Goal: Transaction & Acquisition: Purchase product/service

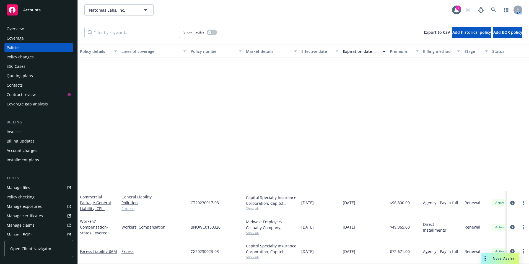
scroll to position [158, 0]
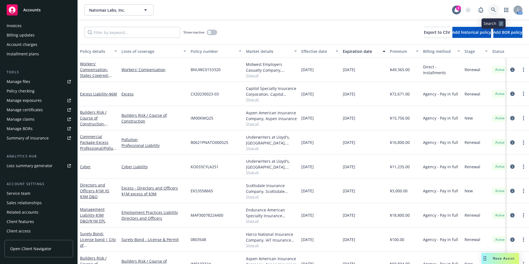
click at [492, 7] on link at bounding box center [493, 9] width 11 height 11
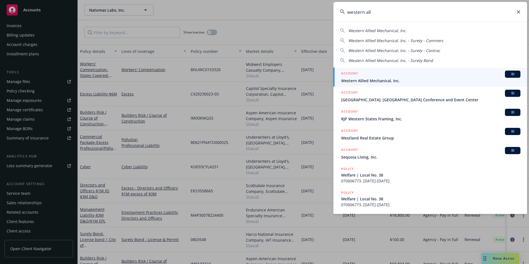
type input "western all"
click at [340, 78] on link "ACCOUNT BI Western Allied Mechanical, Inc." at bounding box center [431, 77] width 194 height 19
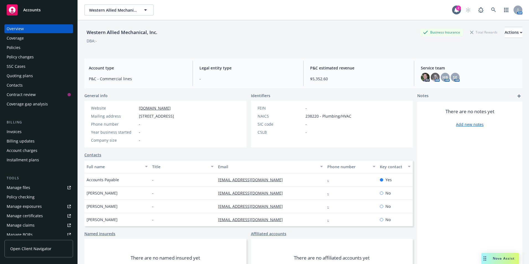
click at [14, 75] on div "Quoting plans" at bounding box center [20, 75] width 26 height 9
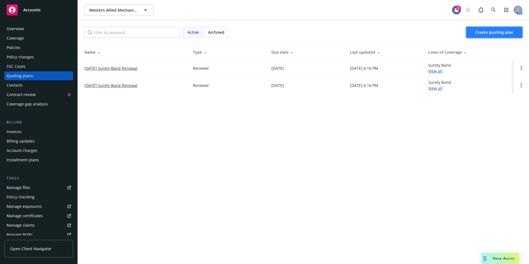
click at [487, 32] on span "Create quoting plan" at bounding box center [495, 32] width 38 height 5
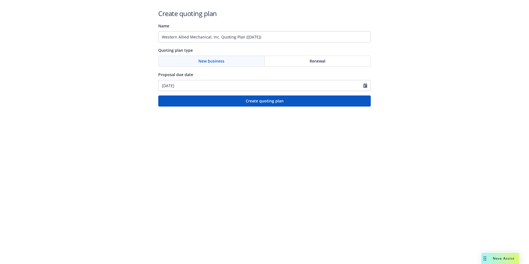
click at [291, 62] on div "Renewal" at bounding box center [318, 61] width 106 height 11
drag, startPoint x: 279, startPoint y: 35, endPoint x: 159, endPoint y: 41, distance: 120.9
click at [159, 41] on input "Western Allied Mechanical, Inc. Quoting Plan ([DATE])" at bounding box center [264, 36] width 213 height 11
paste input "070221773"
paste input "State of [US_STATE], Acting by and through the Department of General Services 7…"
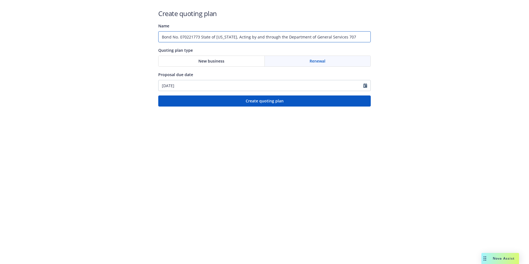
click at [214, 38] on input "Bond No. 070221773 State of [US_STATE], Acting by and through the Department of…" at bounding box center [264, 36] width 213 height 11
click at [255, 37] on input "Bond No. 070221773 CA, Acting by and through the Department of General Services…" at bounding box center [264, 36] width 213 height 11
click at [276, 37] on input "Bond No. 070221773 CA Department of General Services 707" at bounding box center [264, 36] width 213 height 11
click at [273, 38] on input "Bond No. 070221773 CA Department of General Services" at bounding box center [264, 36] width 213 height 11
paste input "Project Number:"
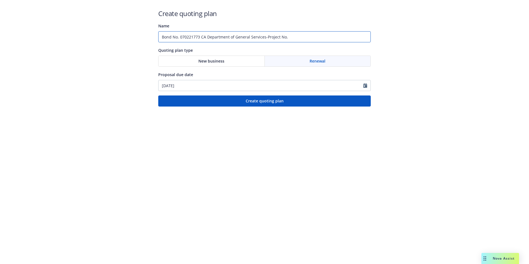
click at [288, 38] on input "Bond No. 070221773 CA Department of General Services-Project No." at bounding box center [264, 36] width 213 height 11
paste input "12321"
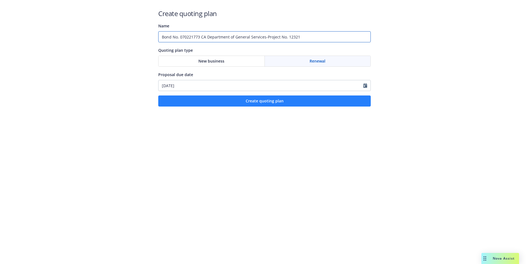
type input "Bond No. 070221773 CA Department of General Services-Project No. 12321"
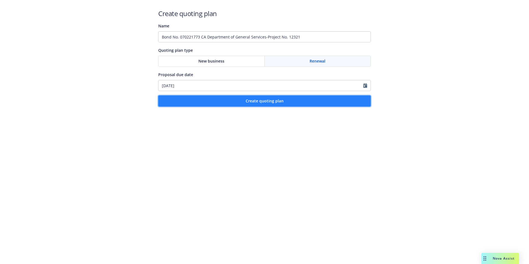
click at [259, 101] on span "Create quoting plan" at bounding box center [265, 100] width 38 height 5
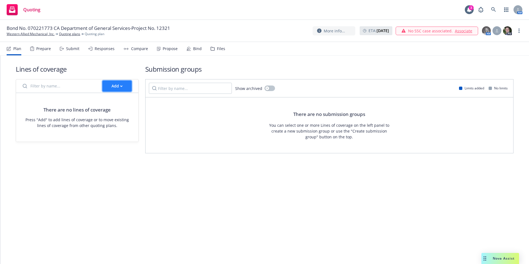
click at [109, 85] on button "Add" at bounding box center [116, 86] width 29 height 11
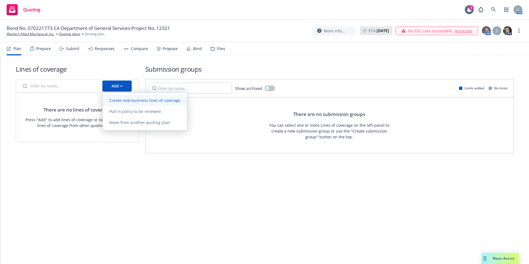
click at [123, 101] on span "Create new business lines of coverage" at bounding box center [145, 100] width 84 height 5
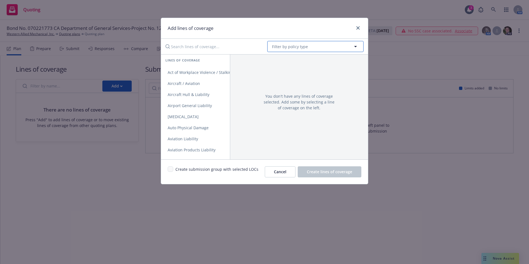
click at [312, 43] on button "Filter by policy type" at bounding box center [315, 46] width 96 height 11
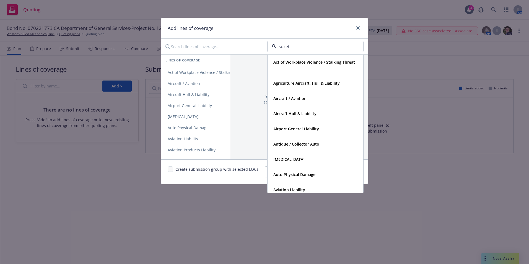
type input "surety"
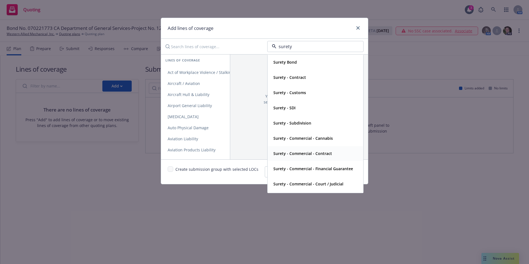
click at [303, 155] on strong "Surety - Commercial - Contract" at bounding box center [302, 153] width 59 height 5
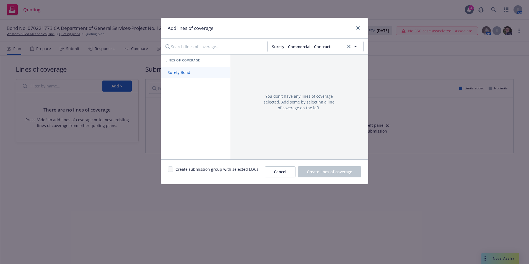
click at [181, 72] on span "Surety Bond" at bounding box center [179, 72] width 36 height 5
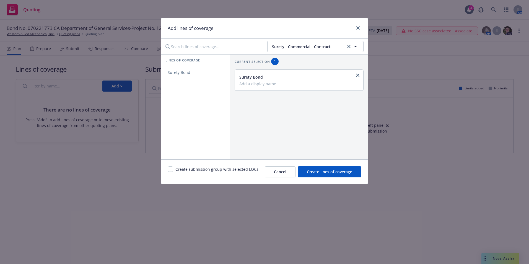
click at [256, 80] on div "Surety Bond" at bounding box center [298, 77] width 118 height 6
drag, startPoint x: 167, startPoint y: 167, endPoint x: 196, endPoint y: 163, distance: 28.9
click at [169, 167] on div "Create submission group with selected LOCs Cancel Create lines of coverage" at bounding box center [264, 171] width 207 height 25
drag, startPoint x: 172, startPoint y: 170, endPoint x: 197, endPoint y: 166, distance: 25.3
click at [172, 170] on input "checkbox" at bounding box center [171, 169] width 6 height 6
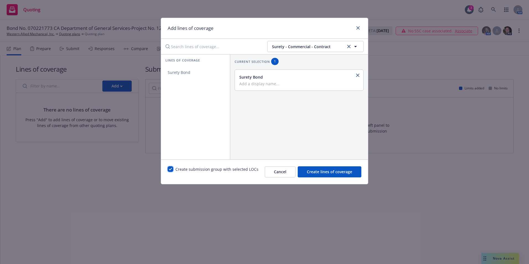
checkbox input "true"
click at [255, 83] on input "Add a display name..." at bounding box center [298, 83] width 118 height 5
type input "Performance and Payment Bond"
click at [331, 172] on span "Create lines of coverage" at bounding box center [329, 171] width 45 height 5
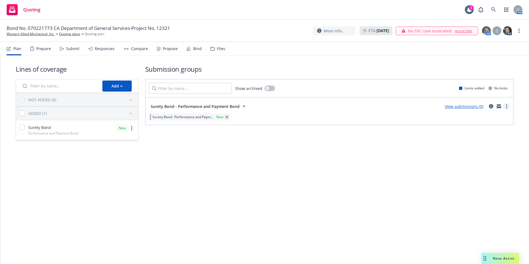
click at [509, 107] on link "more" at bounding box center [507, 106] width 7 height 7
click at [481, 176] on span "Create policy (fast track)" at bounding box center [480, 174] width 58 height 5
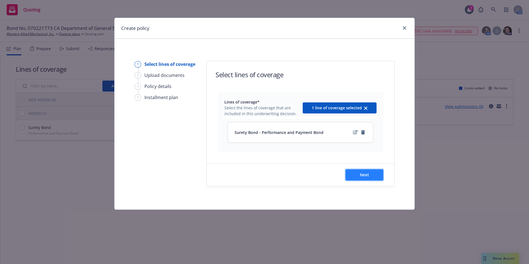
click at [368, 175] on span "Next" at bounding box center [364, 174] width 9 height 5
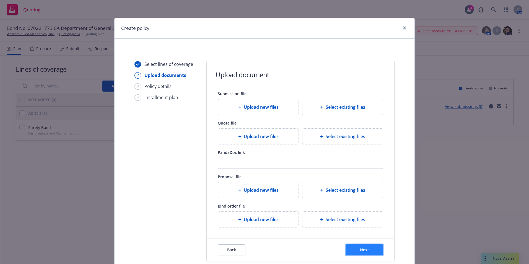
click at [360, 246] on button "Next" at bounding box center [365, 249] width 38 height 11
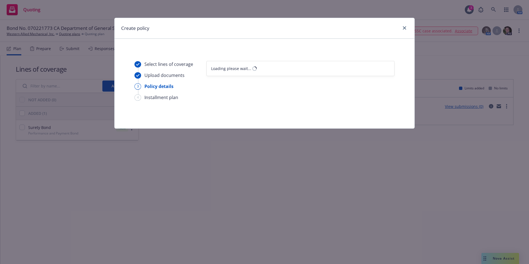
select select "12"
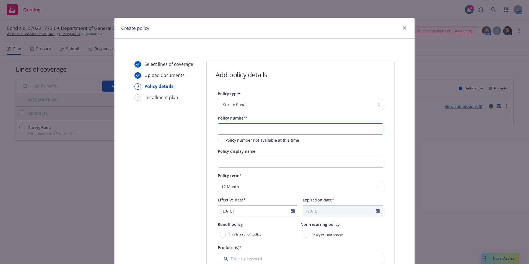
click at [235, 131] on input "text" at bounding box center [301, 128] width 166 height 11
paste input "070221773"
type input "070221773"
click at [230, 159] on input "Policy display name" at bounding box center [301, 162] width 166 height 11
click at [235, 164] on input "Policy display name" at bounding box center [301, 162] width 166 height 11
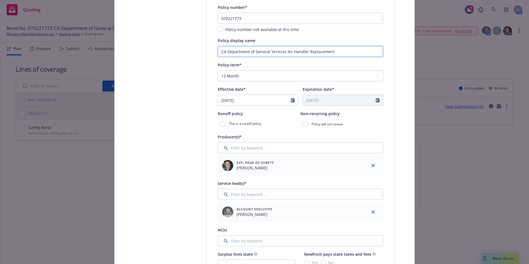
scroll to position [166, 0]
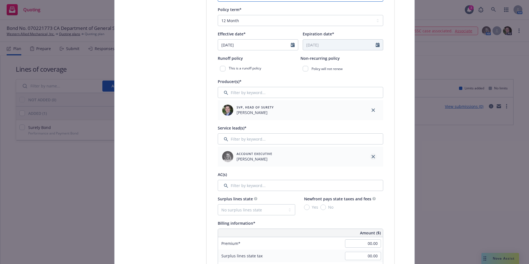
type input "CA Department of General Services Air Handler Replacement"
click at [373, 155] on icon "close" at bounding box center [373, 156] width 3 height 3
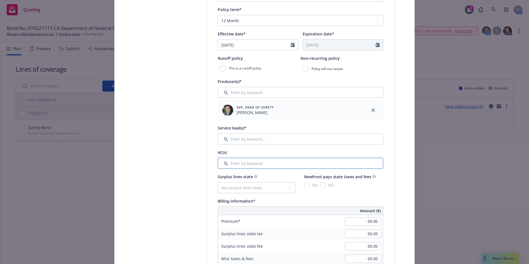
click at [256, 165] on input "Filter by keyword..." at bounding box center [301, 163] width 166 height 11
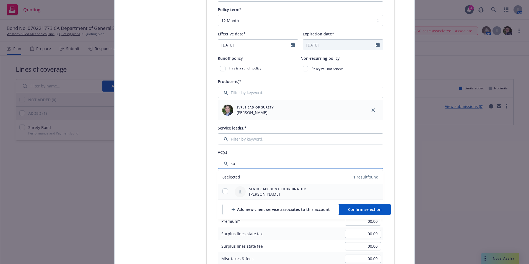
type input "su"
click at [224, 190] on input "checkbox" at bounding box center [226, 192] width 6 height 6
checkbox input "true"
click at [357, 209] on span "Confirm selection" at bounding box center [364, 209] width 33 height 5
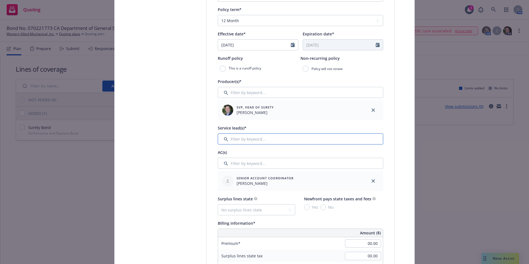
click at [244, 139] on input "Filter by keyword..." at bounding box center [301, 138] width 166 height 11
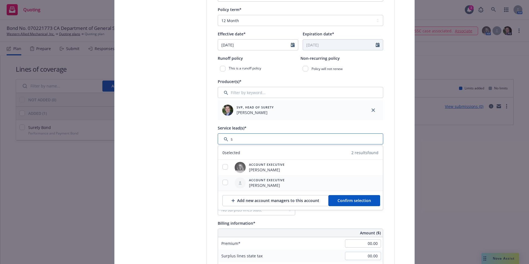
type input "s"
click at [223, 183] on input "checkbox" at bounding box center [226, 183] width 6 height 6
checkbox input "true"
click at [341, 198] on span "Confirm selection" at bounding box center [354, 200] width 33 height 5
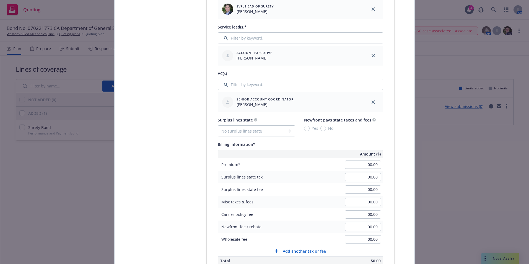
scroll to position [277, 0]
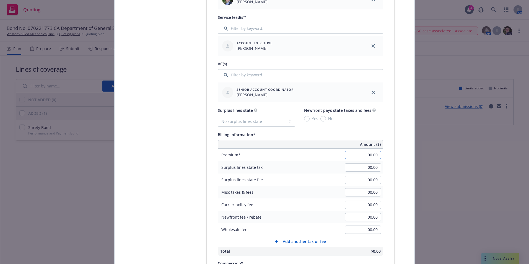
click at [370, 155] on input "00.00" at bounding box center [363, 155] width 36 height 8
type input "28,581.00"
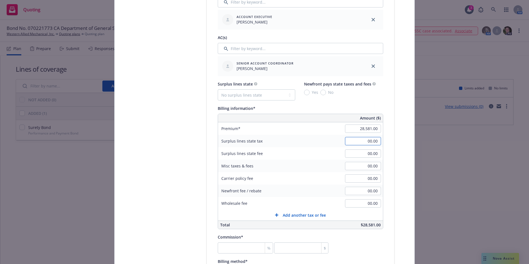
scroll to position [332, 0]
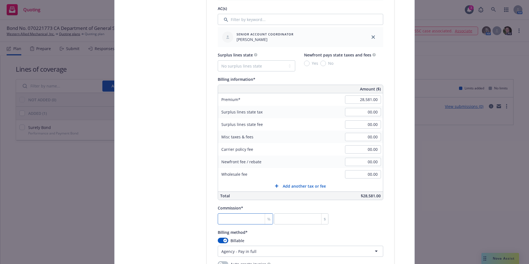
click at [232, 218] on input "number" at bounding box center [245, 218] width 55 height 11
type input "0"
drag, startPoint x: 291, startPoint y: 218, endPoint x: 300, endPoint y: 223, distance: 9.7
click at [292, 218] on input "0" at bounding box center [301, 218] width 54 height 11
type input "0.028"
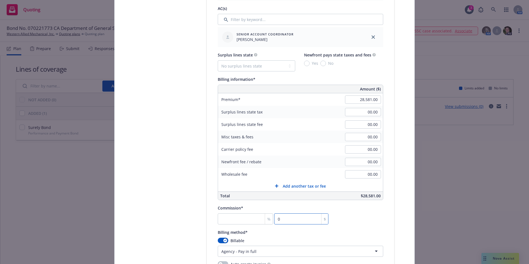
type input "8"
type input "0.311"
type input "89"
type input "3.135"
type input "896"
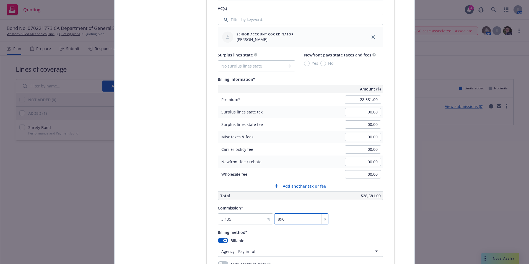
type input "31.36"
type input "8963.1"
type input "31.361"
type input "8963.29"
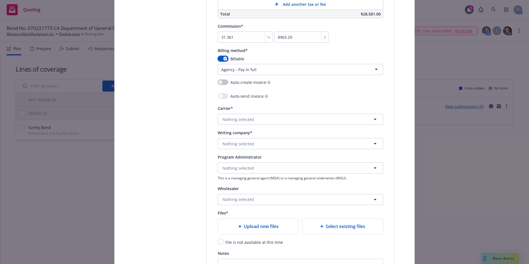
scroll to position [526, 0]
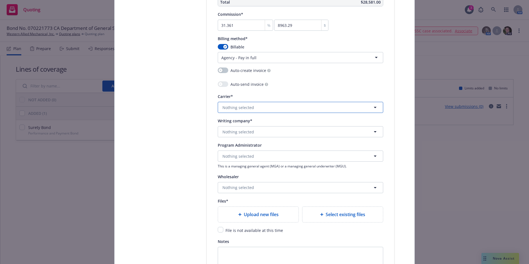
click at [245, 106] on span "Nothing selected" at bounding box center [239, 108] width 32 height 6
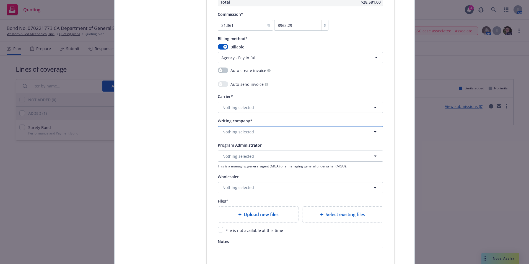
click at [245, 132] on span "Nothing selected" at bounding box center [239, 132] width 32 height 6
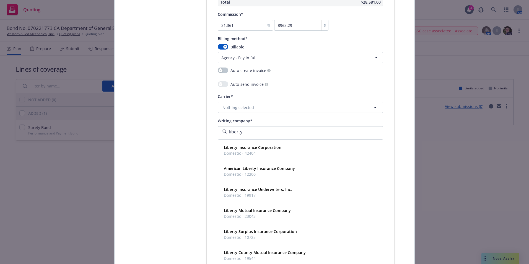
type input "liberty m"
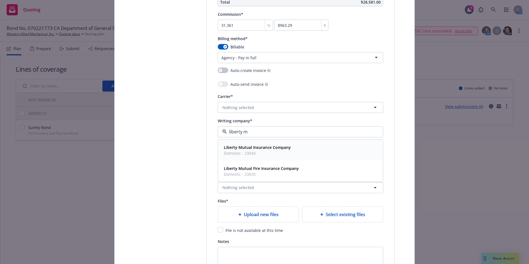
click at [251, 150] on strong "Liberty Mutual Insurance Company" at bounding box center [257, 147] width 67 height 5
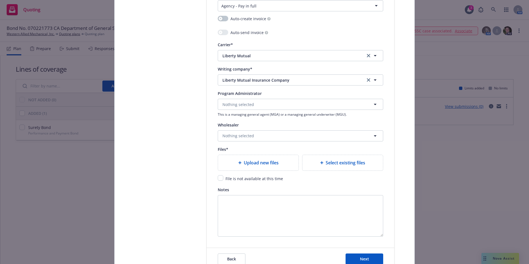
scroll to position [581, 0]
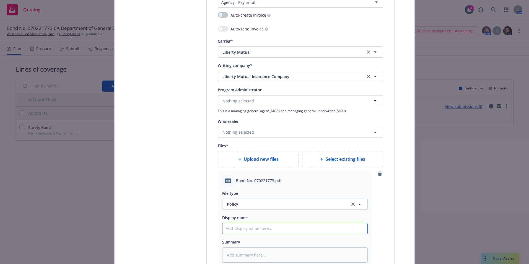
click at [232, 229] on input "Policy display name" at bounding box center [295, 228] width 145 height 11
type textarea "x"
type input "C"
type textarea "x"
type input "CA"
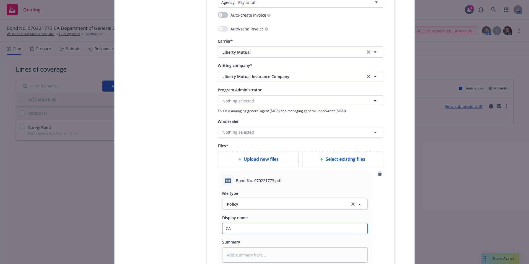
type textarea "x"
type input "CA"
type textarea "x"
type input "CA D"
type textarea "x"
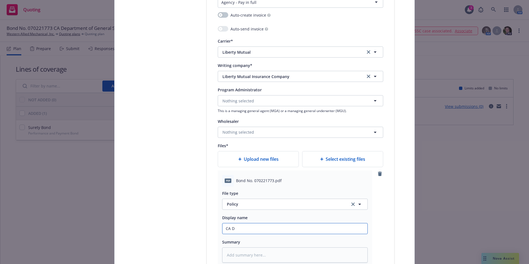
type input "CA De"
type textarea "x"
type input "CA Dep"
type textarea "x"
type input "CA Dept"
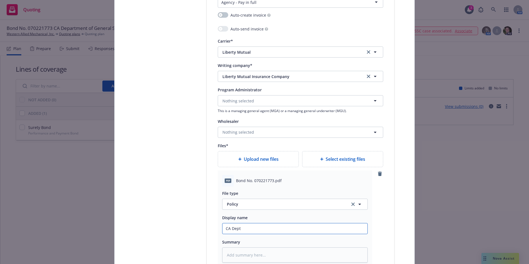
type textarea "x"
type input "CA Dept."
type textarea "x"
type input "CA Dept."
type textarea "x"
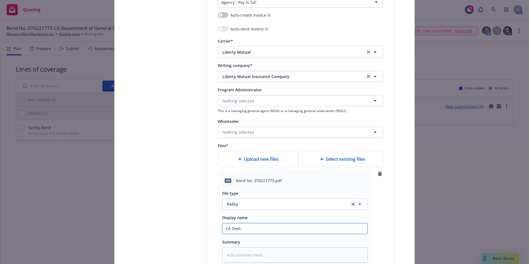
type input "CA Dept. o"
type textarea "x"
type input "CA Dept. of"
type textarea "x"
type input "CA Dept. of"
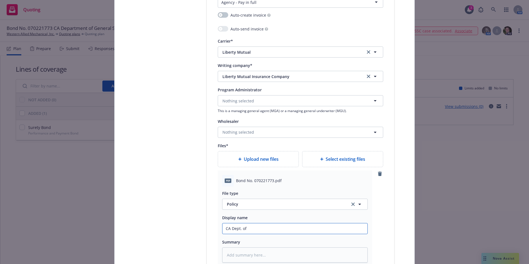
type textarea "x"
type input "CA Dept. of G"
type textarea "x"
type input "CA Dept. of Gen"
type textarea "x"
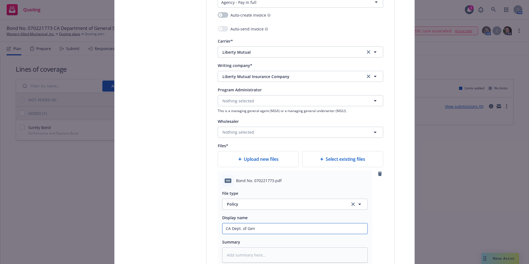
type input "CA Dept. of Gene"
type textarea "x"
type input "CA Dept. of Gener"
type textarea "x"
type input "CA Dept. of Genera"
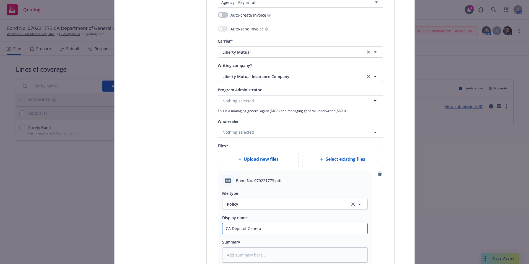
type textarea "x"
type input "CA Dept. of General"
type textarea "x"
type input "CA Dept. of General"
type textarea "x"
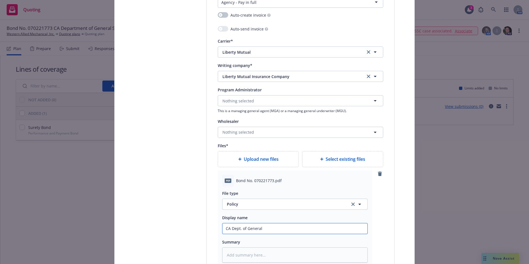
type input "CA Dept. of General S"
type textarea "x"
type input "CA Dept. of General Se"
type textarea "x"
type input "CA Dept. of General Ser"
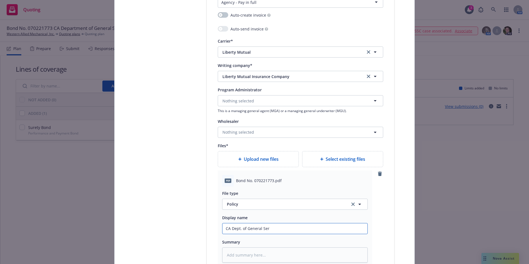
type textarea "x"
type input "CA Dept. of General Serv"
type textarea "x"
type input "CA Dept. of General Servi"
type textarea "x"
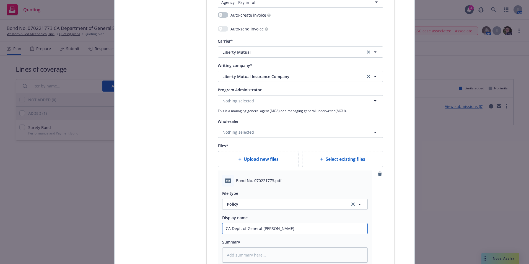
type input "CA Dept. of General Servic"
type textarea "x"
type input "CA Dept. of General Service"
type textarea "x"
type input "CA Dept. of General Services"
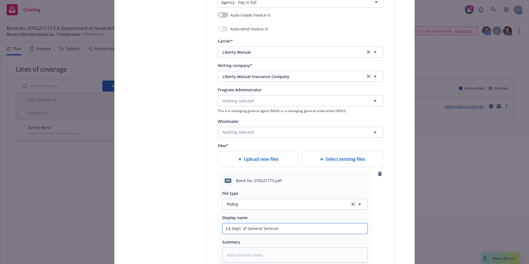
type textarea "x"
type input "CA Dept. of General Services"
type textarea "x"
type input "CA Dept. of General Services P"
type textarea "x"
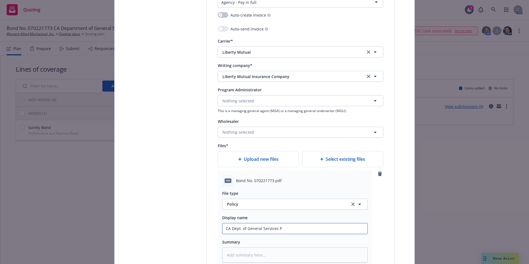
type input "CA Dept. of General Services Pe"
type textarea "x"
type input "CA Dept. of General Services Per"
type textarea "x"
type input "CA Dept. of General Services Perf"
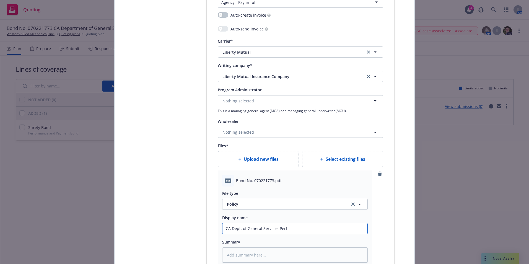
type textarea "x"
type input "CA Dept. of General Services Perfo"
type textarea "x"
type input "CA Dept. of General Services Perfor"
type textarea "x"
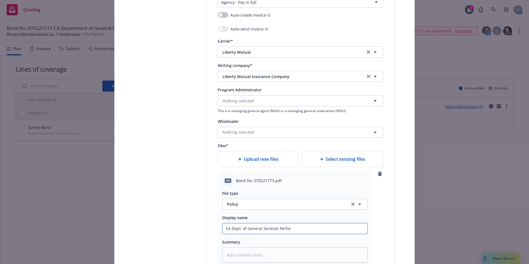
type input "CA Dept. of General Services Perform"
type textarea "x"
type input "CA Dept. of General Services Performan"
type textarea "x"
type input "CA Dept. of General Services Performanc"
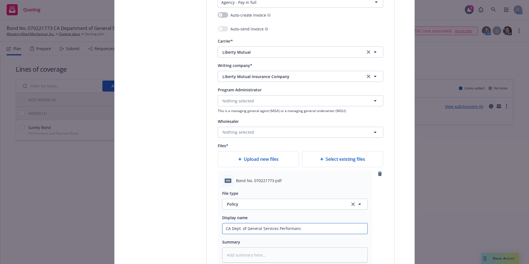
type textarea "x"
type input "CA Dept. of General Services Performance"
type textarea "x"
type input "CA Dept. of General Services Performance"
type textarea "x"
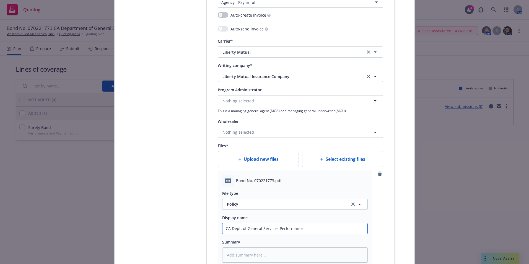
type input "CA Dept. of General Services Performance &"
type textarea "x"
type input "CA Dept. of General Services Performance &"
type textarea "x"
type input "CA Dept. of General Services Performance & P"
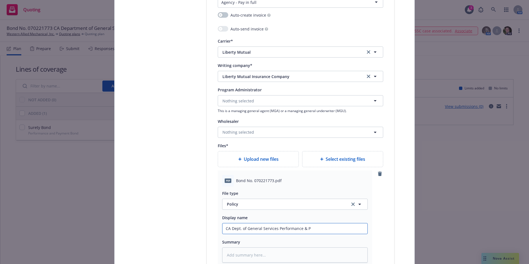
type textarea "x"
type input "CA Dept. of General Services Performance & Pa"
type textarea "x"
type input "CA Dept. of General Services Performance & Pay"
type textarea "x"
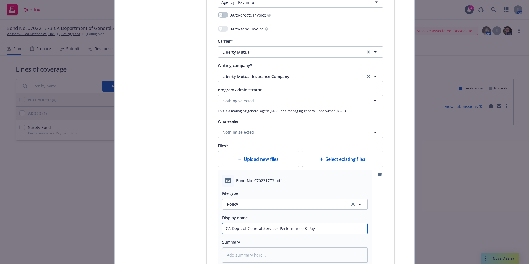
type input "CA Dept. of General Services Performance & Paym"
type textarea "x"
type input "CA Dept. of General Services Performance & Payme"
type textarea "x"
type input "CA Dept. of General Services Performance & Paymen"
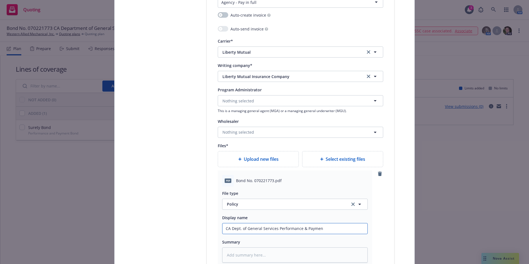
type textarea "x"
type input "CA Dept. of General Services Performance & Payment"
type textarea "x"
type input "CA Dept. of General Services Performance & Payment"
type textarea "x"
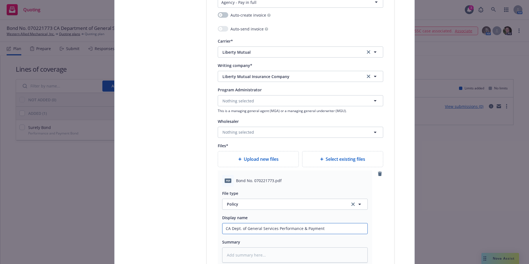
type input "CA Dept. of General Services Performance & Payment B"
type textarea "x"
type input "CA Dept. of General Services Performance & Payment Bo"
type textarea "x"
type input "CA Dept. of General Services Performance & Payment Bon"
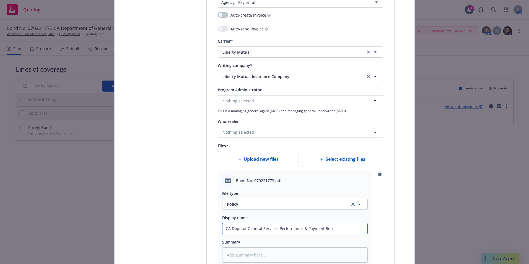
type textarea "x"
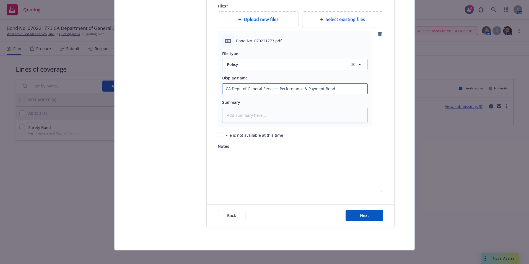
scroll to position [725, 0]
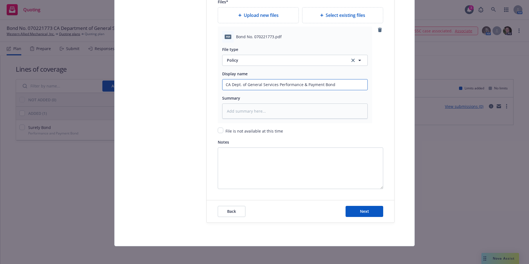
type input "CA Dept. of General Services Performance & Payment Bond"
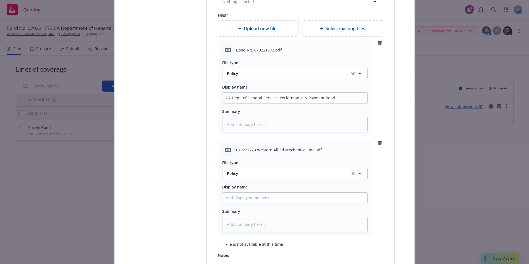
scroll to position [781, 0]
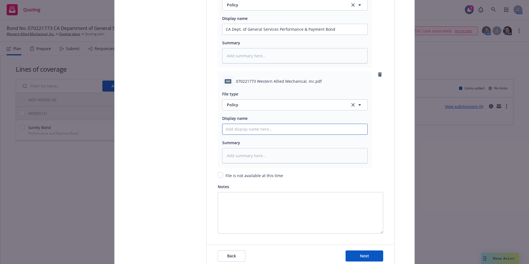
click at [231, 128] on input "Policy display name" at bounding box center [295, 129] width 145 height 11
type textarea "x"
type input "Bo"
type textarea "x"
type input "Bon"
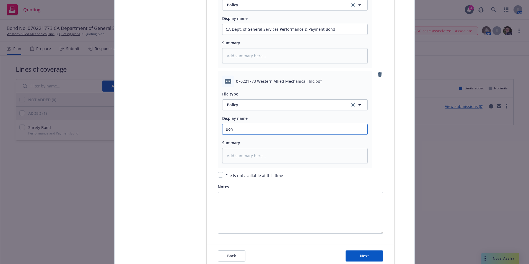
type textarea "x"
type input "Bond"
type textarea "x"
type input "Bond"
type textarea "x"
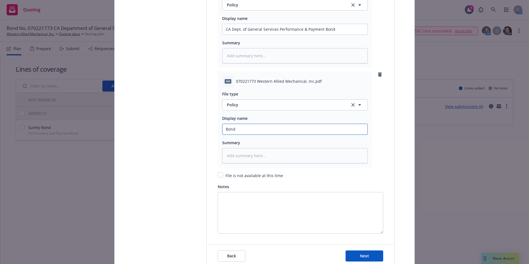
type input "Bond N"
type textarea "x"
type input "Bond No"
type textarea "x"
type input "Bond No."
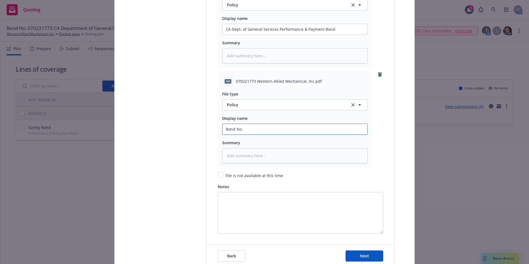
type textarea "x"
type input "Bond No."
click at [248, 128] on input "Bond No." at bounding box center [295, 129] width 145 height 11
click at [245, 131] on input "Bond No." at bounding box center [295, 129] width 145 height 11
click at [246, 129] on input "Bond No." at bounding box center [295, 129] width 145 height 11
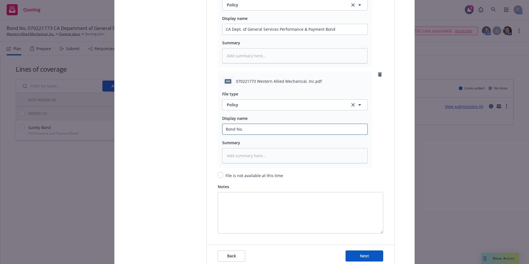
drag, startPoint x: 322, startPoint y: 131, endPoint x: 313, endPoint y: 131, distance: 9.4
click at [322, 131] on input "Bond No." at bounding box center [295, 129] width 145 height 11
paste input "070221773"
type textarea "x"
type input "Bond No. 070221773"
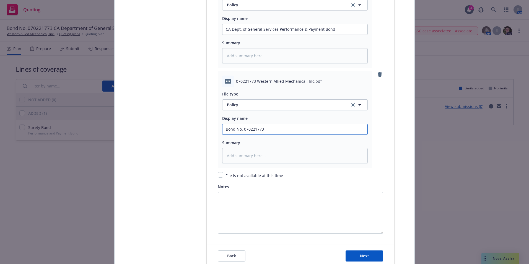
click at [269, 131] on input "Bond No. 070221773" at bounding box center [295, 129] width 145 height 11
type textarea "x"
type input "Bond No. 070221773"
type textarea "x"
type input "Bond No. 070221773 C"
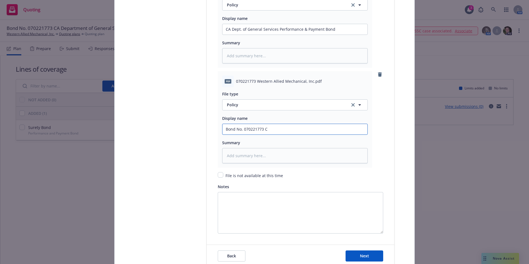
type textarea "x"
type input "Bond No. 070221773 CA"
type textarea "x"
type input "Bond No. 070221773 CA"
type textarea "x"
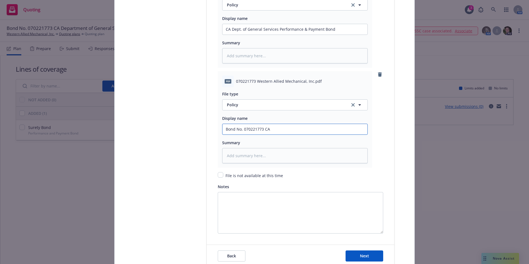
type input "Bond No. 070221773 CA D"
type textarea "x"
type input "Bond No. 070221773 CA De"
type textarea "x"
type input "Bond No. 070221773 CA Dep"
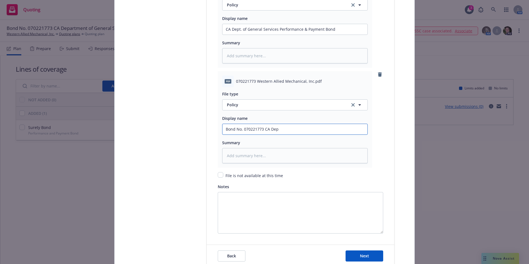
type textarea "x"
type input "Bond No. 070221773 CA Dept"
type textarea "x"
type input "Bond No. 070221773 CA Dept."
type textarea "x"
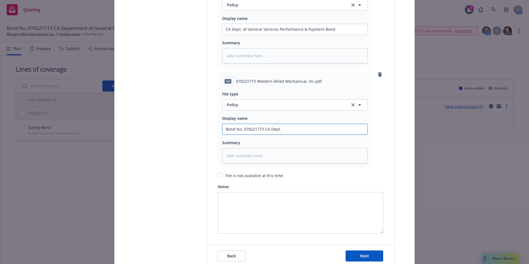
type input "Bond No. 070221773 CA Dept."
type textarea "x"
type input "Bond No. 070221773 CA Dept. o"
type textarea "x"
type input "Bond No. 070221773 CA Dept. of"
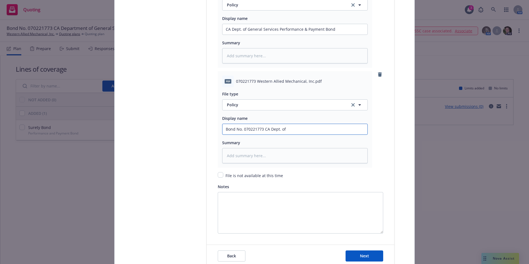
type textarea "x"
type input "Bond No. 070221773 CA Dept. of G"
type textarea "x"
type input "Bond No. 070221773 CA Dept. of Ge"
type textarea "x"
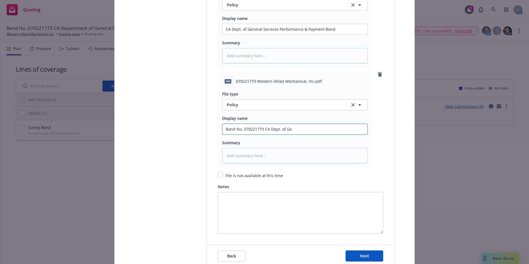
type input "Bond No. 070221773 CA Dept. of Gen"
type textarea "x"
type input "Bond No. 070221773 CA Dept. of Gene"
type textarea "x"
type input "Bond No. 070221773 CA Dept. of Gener"
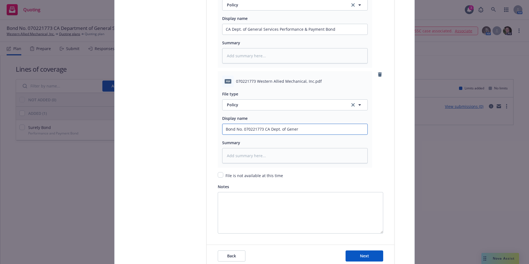
type textarea "x"
type input "Bond No. 070221773 CA Dept. of Genera"
type textarea "x"
type input "Bond No. 070221773 CA Dept. of General"
type textarea "x"
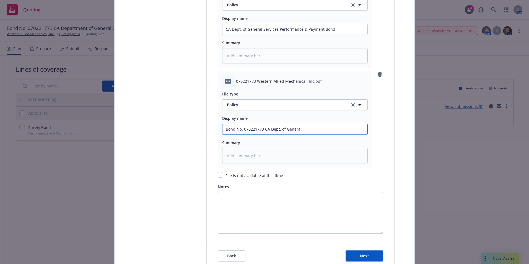
type input "Bond No. 070221773 CA Dept. of General S"
type textarea "x"
type input "Bond No. 070221773 CA Dept. of General Se"
type textarea "x"
type input "Bond No. 070221773 CA Dept. of General Ser"
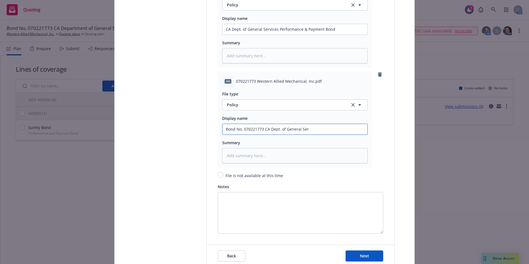
type textarea "x"
type input "Bond No. 070221773 CA Dept. of General Serv"
type textarea "x"
type input "Bond No. 070221773 CA Dept. of General Servi"
type textarea "x"
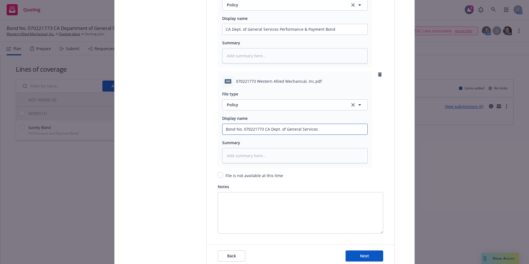
click at [223, 130] on input "Bond No. 070221773 CA Dept. of General Services" at bounding box center [295, 129] width 145 height 11
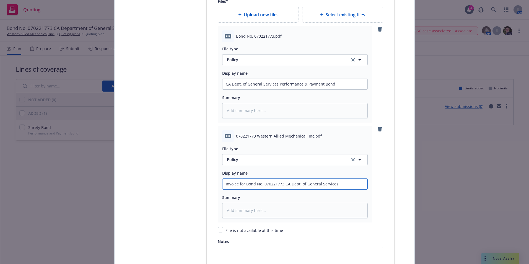
scroll to position [725, 0]
click at [224, 85] on input "CA Dept. of General Services Performance & Payment Bond" at bounding box center [295, 84] width 145 height 11
paste input "070221773"
click at [338, 84] on input "Bond No. 070221773 CA Dept. of General Services Performance & Payment Bond" at bounding box center [295, 84] width 145 height 11
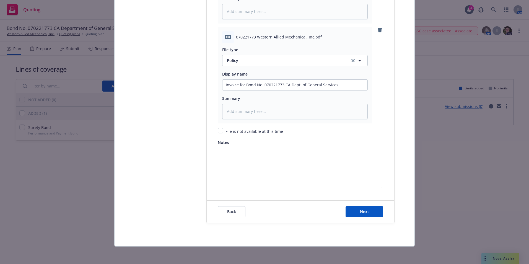
scroll to position [825, 0]
click at [360, 212] on span "Next" at bounding box center [364, 211] width 9 height 5
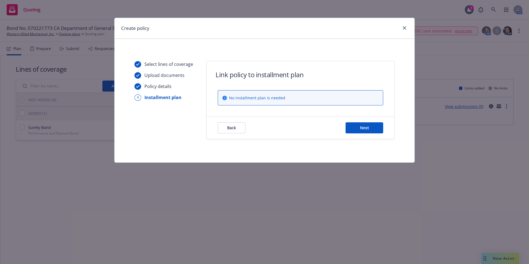
scroll to position [0, 0]
click at [361, 127] on span "Next" at bounding box center [364, 127] width 9 height 5
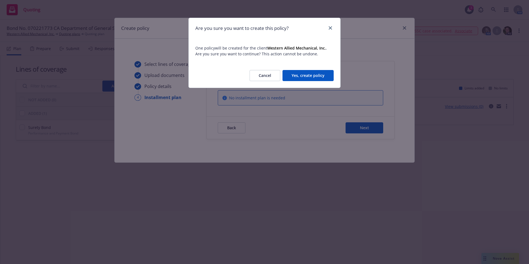
click at [311, 78] on button "Yes, create policy" at bounding box center [308, 75] width 51 height 11
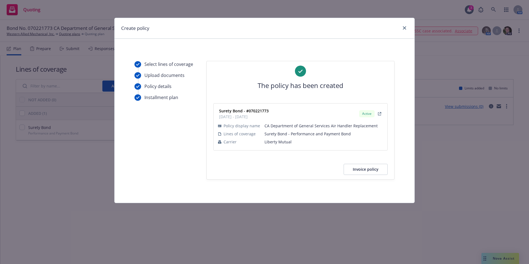
click at [363, 170] on button "Invoice policy" at bounding box center [366, 169] width 44 height 11
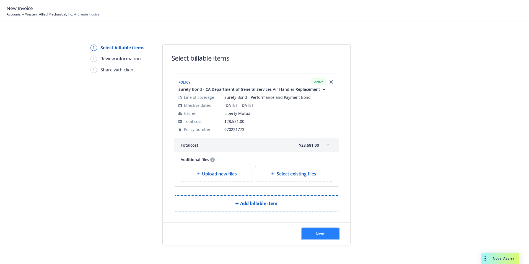
click at [318, 234] on span "Next" at bounding box center [320, 233] width 9 height 5
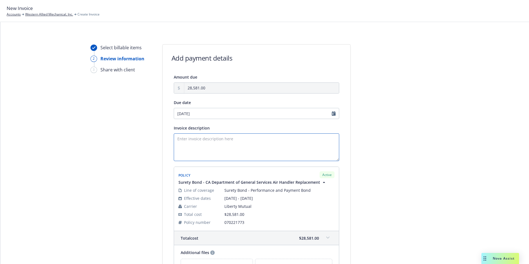
click at [176, 139] on textarea "Invoice description" at bounding box center [257, 147] width 166 height 28
click at [256, 141] on textarea "Principal: Western Allied Mechanical, Inc." at bounding box center [257, 147] width 166 height 28
click at [212, 153] on textarea "Principal: Western Allied Mechanical, Inc. Obligee: CA Dept. of General Service…" at bounding box center [257, 147] width 166 height 28
paste textarea "3,292,829"
click at [176, 155] on textarea "Principal: Western Allied Mechanical, Inc. Obligee: CA Dept. of General Service…" at bounding box center [257, 147] width 166 height 28
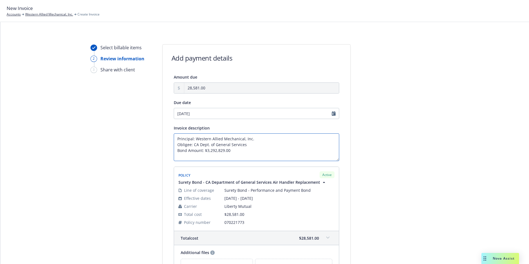
paste textarea "Air Handler Replacement AHU B4-1 and AHU B4-2."
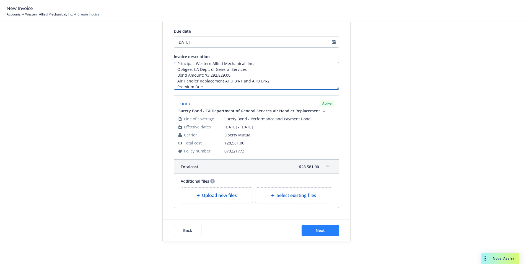
type textarea "Principal: Western Allied Mechanical, Inc. Obligee: CA Dept. of General Service…"
click at [316, 233] on span "Next" at bounding box center [320, 230] width 9 height 5
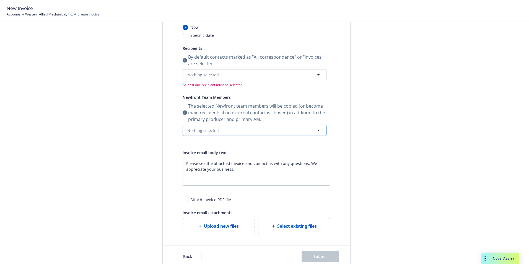
click at [317, 131] on icon "button" at bounding box center [318, 130] width 3 height 1
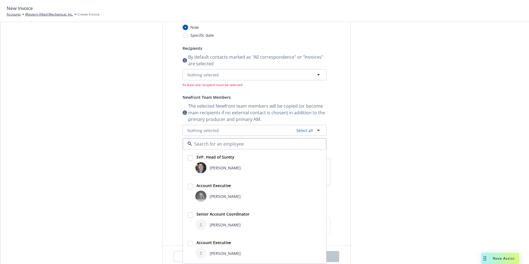
click at [189, 159] on input "checkbox" at bounding box center [191, 158] width 6 height 6
checkbox input "true"
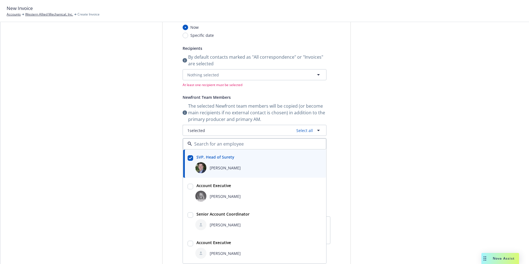
click at [188, 213] on input "checkbox" at bounding box center [191, 215] width 6 height 6
checkbox input "true"
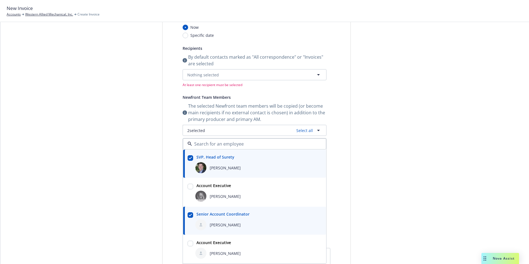
click at [190, 244] on input "checkbox" at bounding box center [191, 244] width 6 height 6
checkbox input "true"
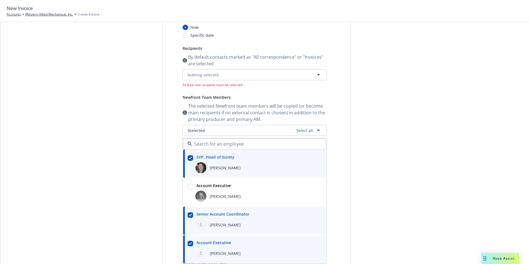
click at [330, 184] on div "Send date Now Specific date Recipients By default contacts marked as "All corre…" at bounding box center [257, 180] width 166 height 329
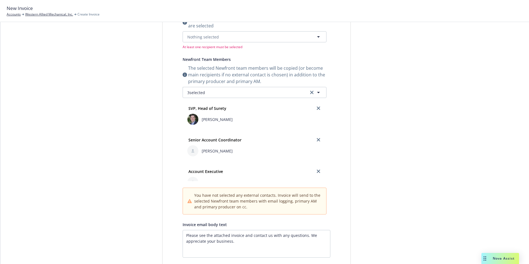
scroll to position [154, 0]
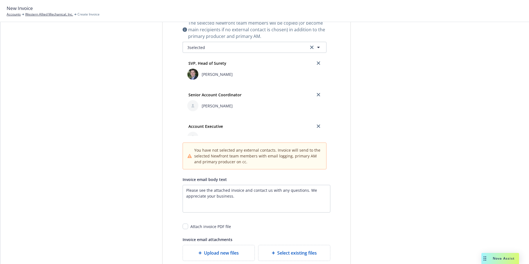
click at [186, 229] on div "Attach invoice PDF file" at bounding box center [257, 224] width 148 height 10
click at [183, 225] on input "checkbox" at bounding box center [186, 227] width 6 height 6
checkbox input "true"
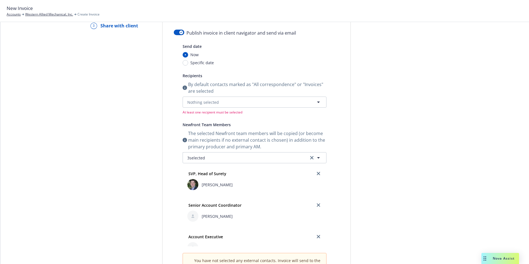
scroll to position [44, 0]
click at [317, 102] on icon "button" at bounding box center [318, 102] width 3 height 1
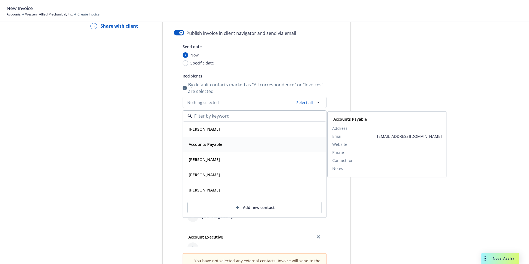
click at [211, 148] on div "Accounts Payable" at bounding box center [205, 144] width 37 height 8
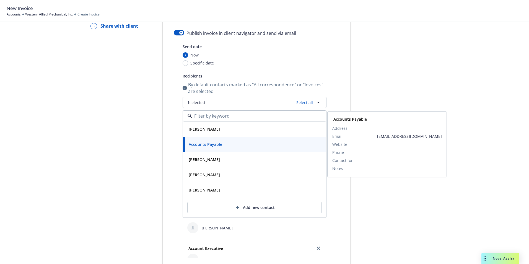
click at [210, 145] on strong "Accounts Payable" at bounding box center [205, 144] width 33 height 5
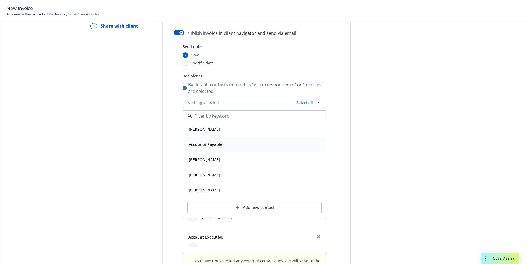
click at [193, 141] on span "Accounts Payable" at bounding box center [205, 144] width 33 height 6
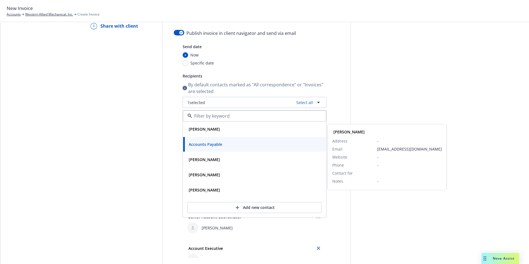
scroll to position [0, 0]
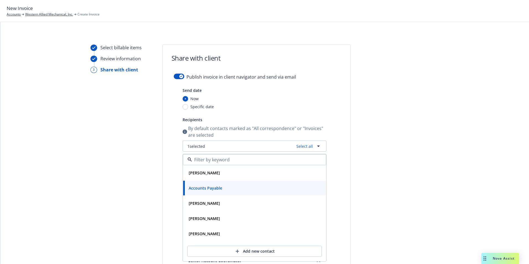
click at [323, 118] on div "Recipients" at bounding box center [255, 119] width 144 height 7
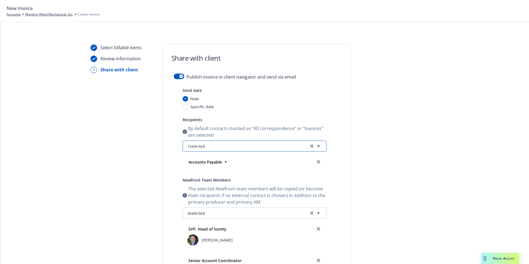
click at [316, 145] on icon "button" at bounding box center [318, 146] width 7 height 7
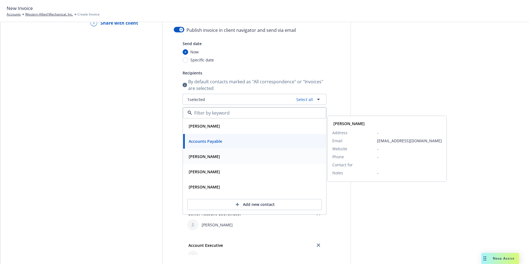
scroll to position [55, 0]
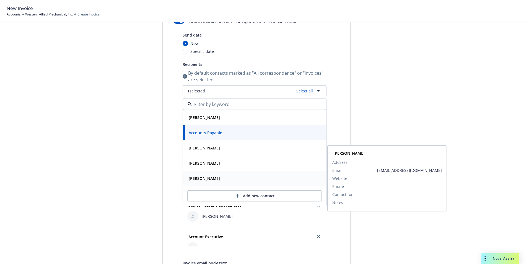
click at [194, 180] on strong "[PERSON_NAME]" at bounding box center [204, 178] width 31 height 5
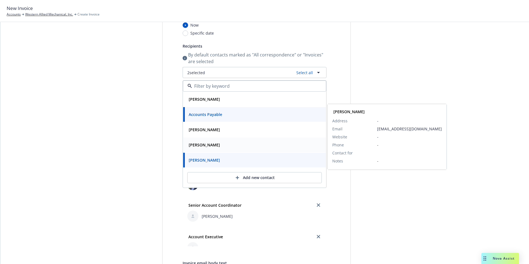
scroll to position [83, 0]
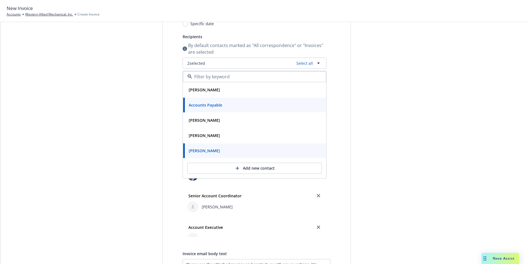
click at [329, 43] on div "Send date Now Specific date Recipients By default contacts marked as "All corre…" at bounding box center [257, 169] width 166 height 331
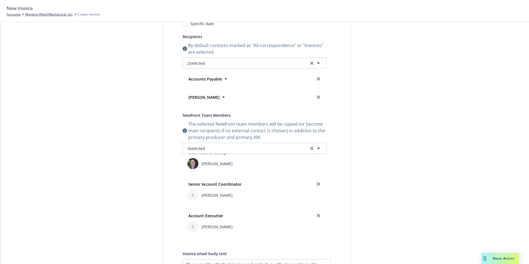
scroll to position [210, 0]
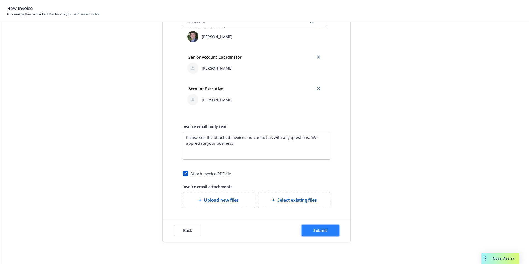
click at [314, 229] on span "Submit" at bounding box center [321, 230] width 14 height 5
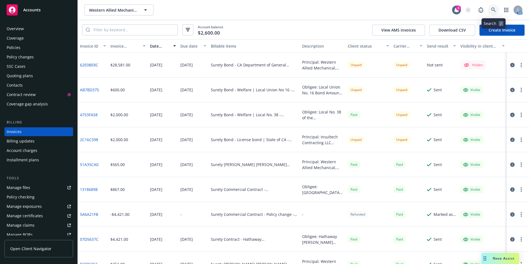
click at [495, 10] on icon at bounding box center [493, 9] width 5 height 5
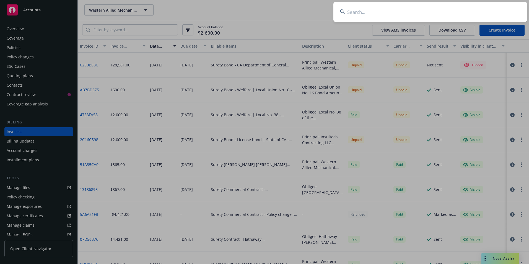
click at [357, 13] on input at bounding box center [431, 12] width 194 height 20
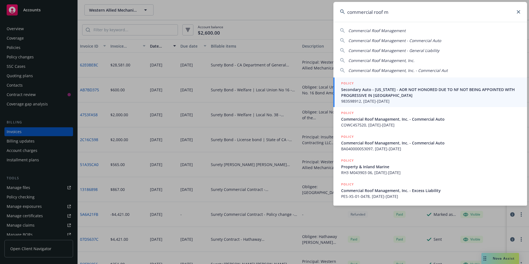
click at [374, 58] on span "Commercial Roof Management, Inc." at bounding box center [382, 60] width 66 height 5
type input "Commercial Roof Management, Inc."
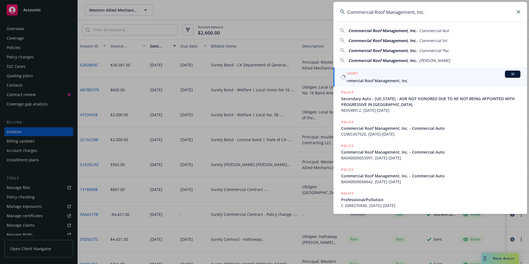
click at [353, 82] on span "Commercial Roof Management, Inc." at bounding box center [430, 81] width 179 height 6
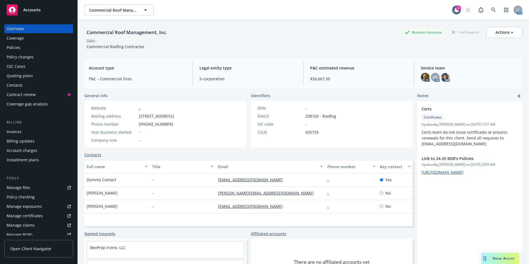
click at [18, 47] on div "Policies" at bounding box center [14, 47] width 14 height 9
